Goal: Find specific page/section: Find specific page/section

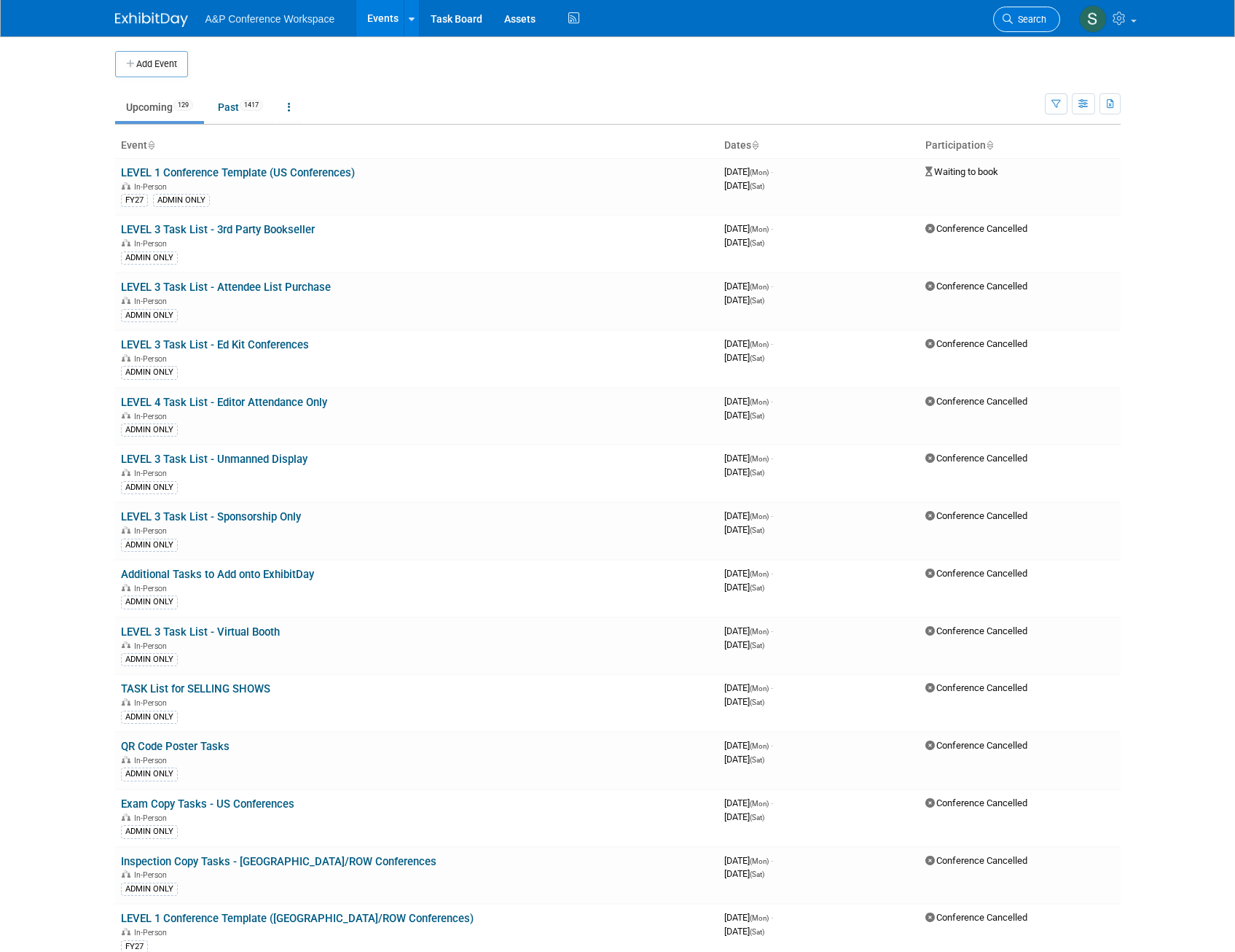
click at [1006, 10] on link "Search" at bounding box center [1026, 19] width 67 height 26
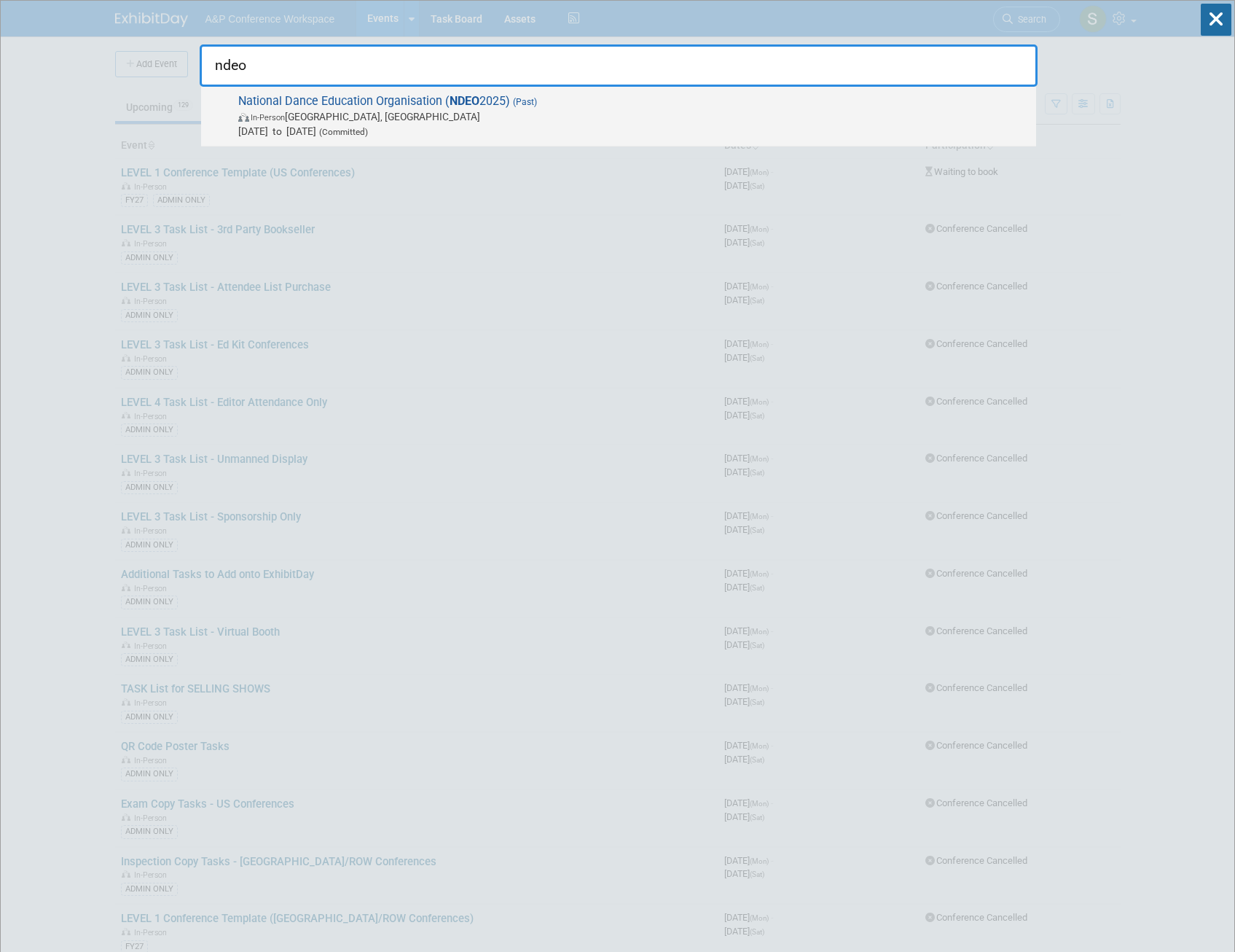
type input "ndeo"
click at [551, 113] on span "In-Person [GEOGRAPHIC_DATA], [GEOGRAPHIC_DATA]" at bounding box center [633, 116] width 790 height 15
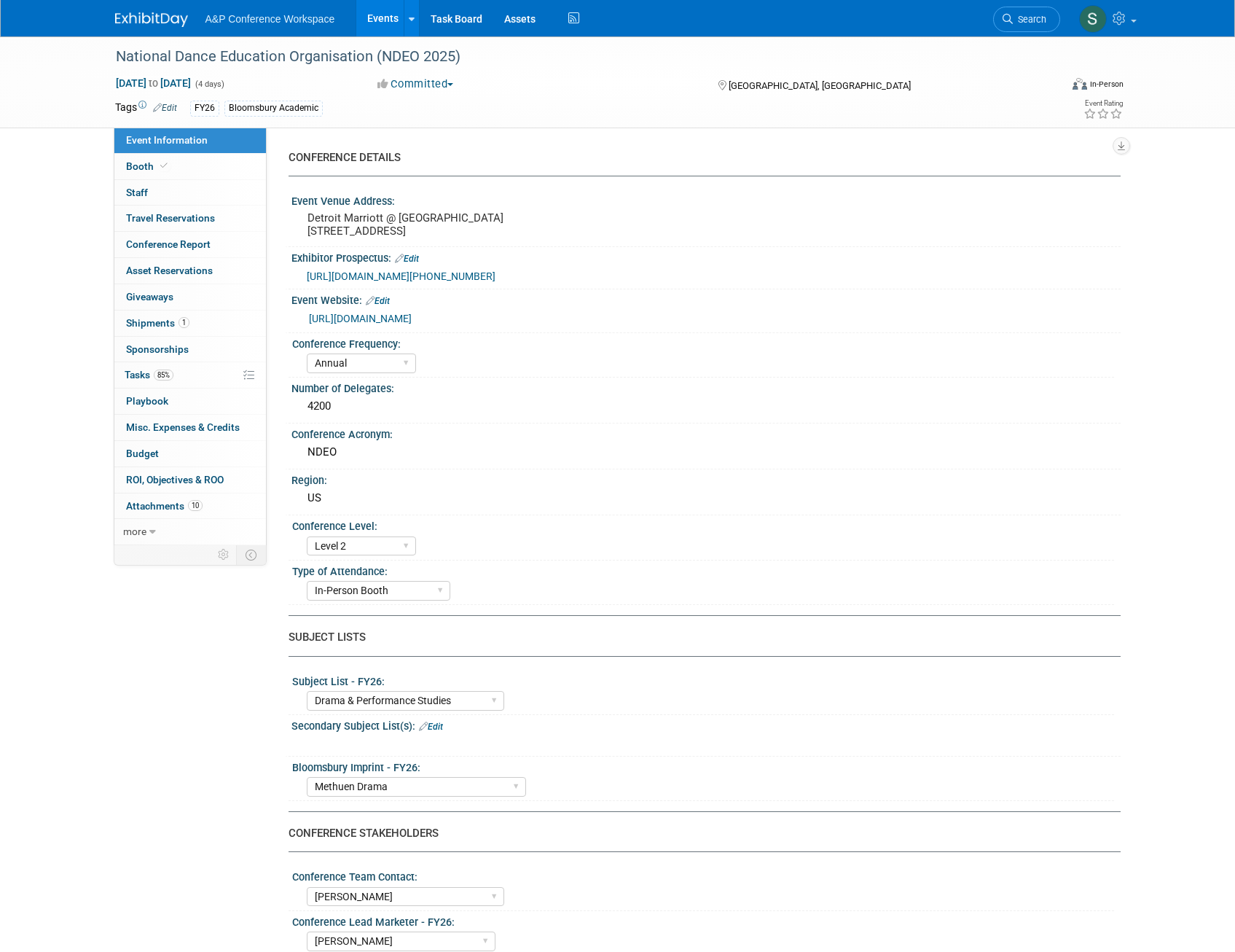
select select "Annual"
select select "Level 2"
select select "In-Person Booth"
select select "Drama & Performance Studies"
select select "Methuen Drama"
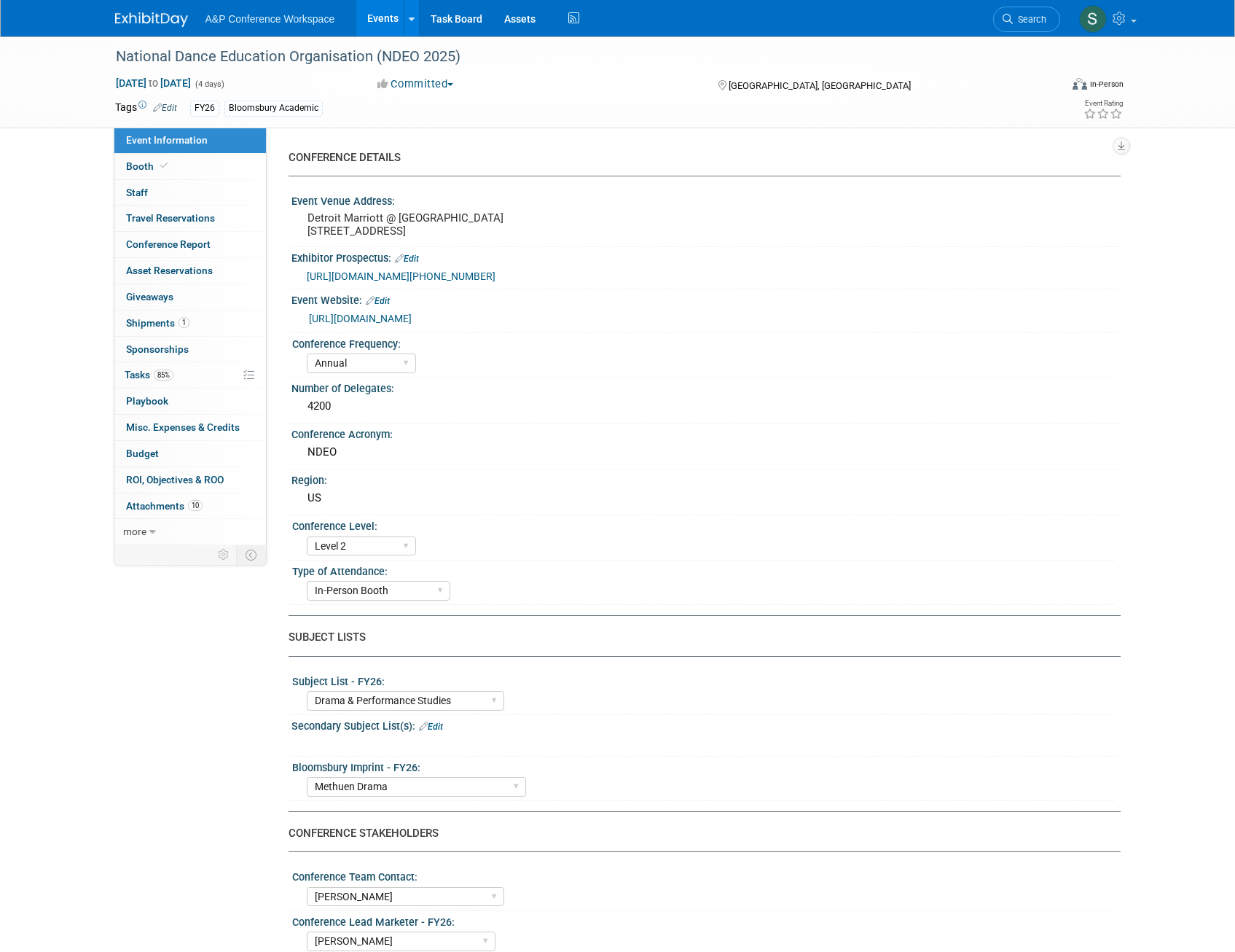
select select "Amanda Oney"
select select "Paige Papandrea"
select select "Jenny Liddiard"
select select "Networking/Commissioning"
click at [158, 374] on span "85%" at bounding box center [163, 375] width 19 height 11
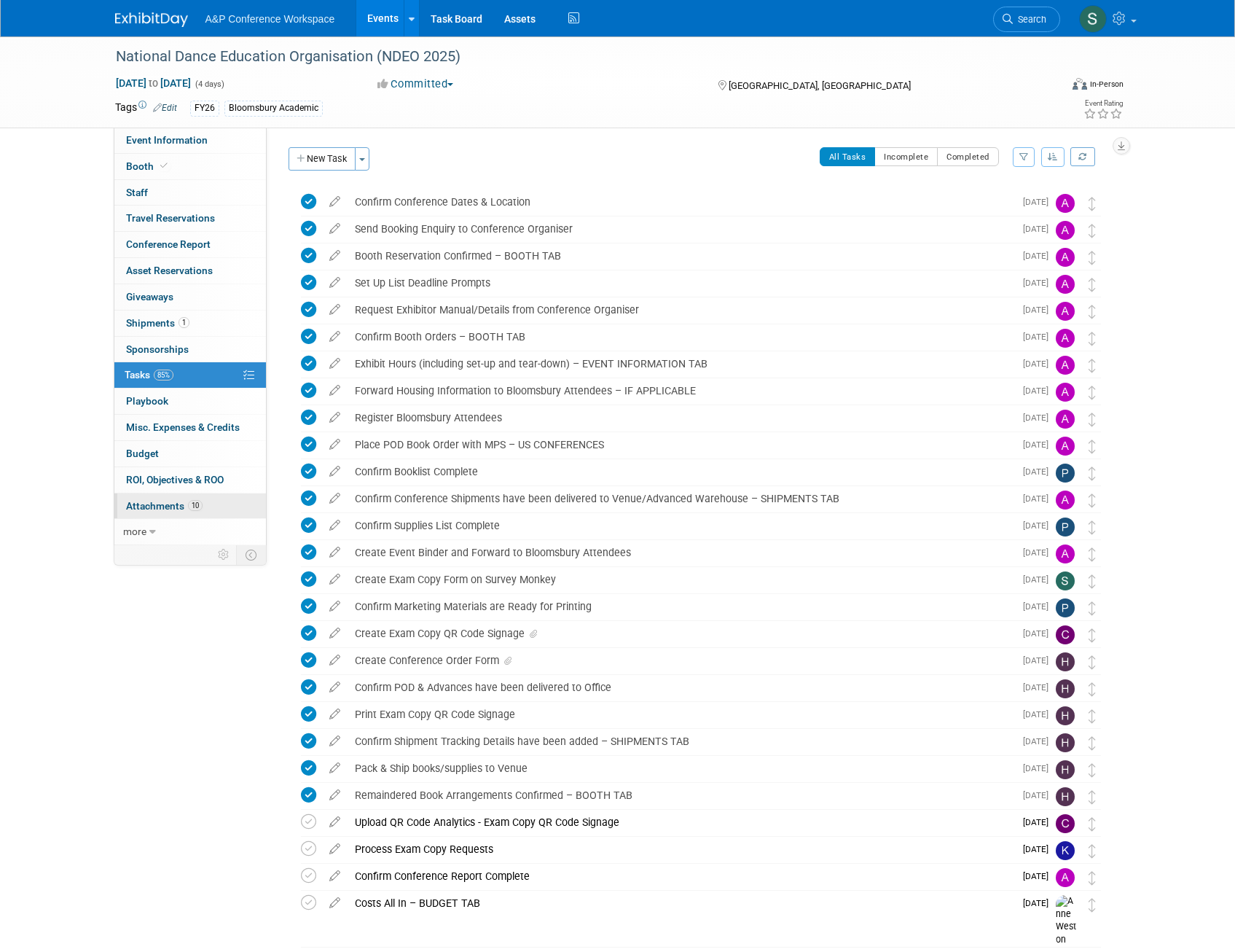
click at [170, 502] on span "Attachments 10" at bounding box center [164, 505] width 77 height 12
